Goal: Task Accomplishment & Management: Manage account settings

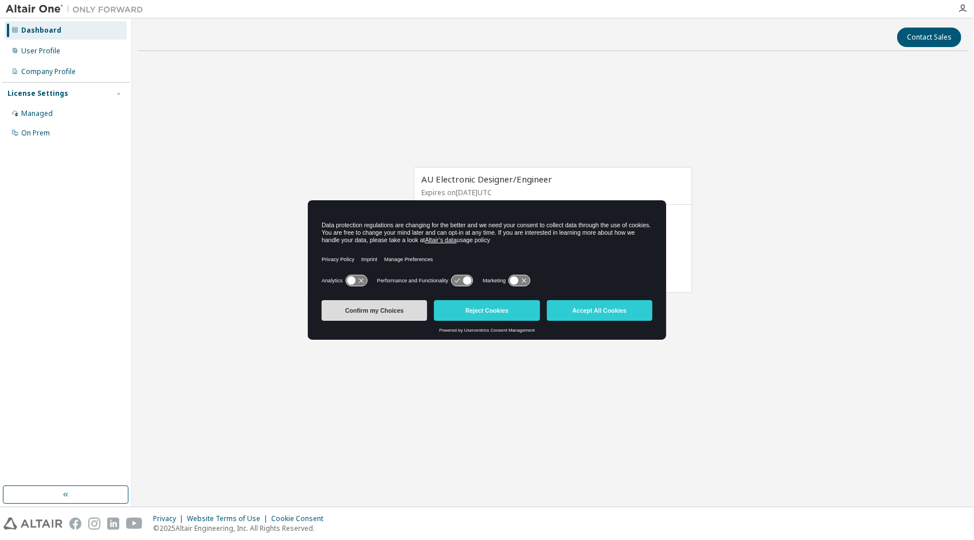
click at [378, 307] on button "Confirm my Choices" at bounding box center [375, 310] width 106 height 21
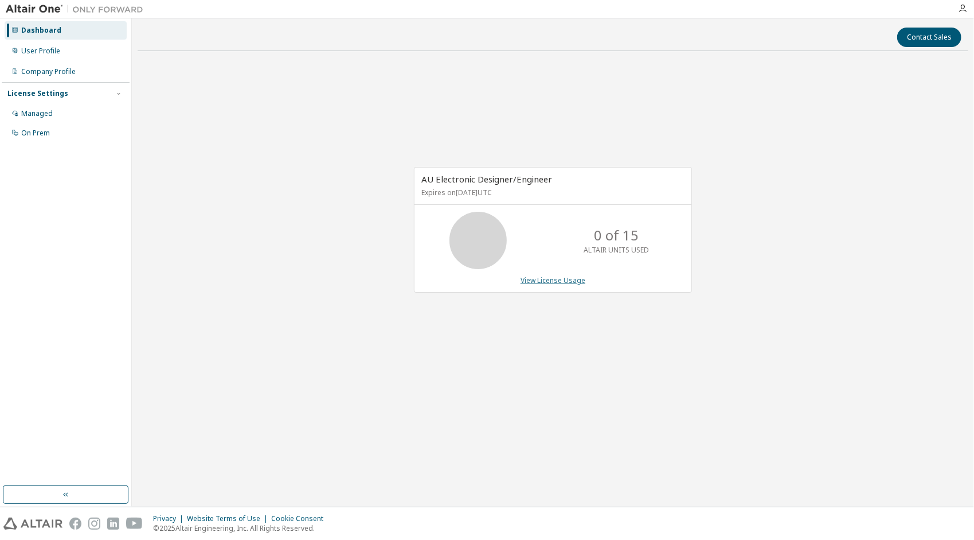
click at [552, 281] on link "View License Usage" at bounding box center [553, 280] width 65 height 10
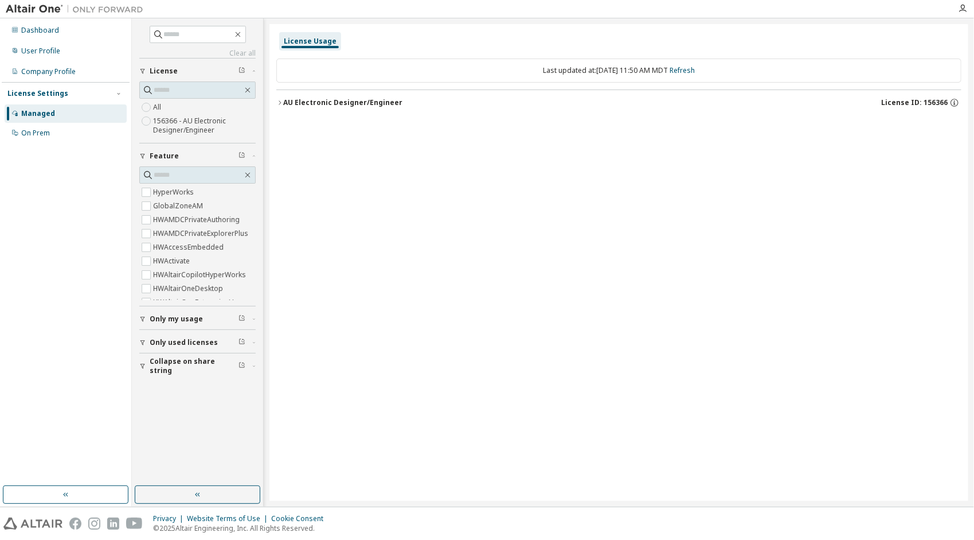
click at [287, 103] on div "AU Electronic Designer/Engineer" at bounding box center [342, 102] width 119 height 9
